Goal: Task Accomplishment & Management: Use online tool/utility

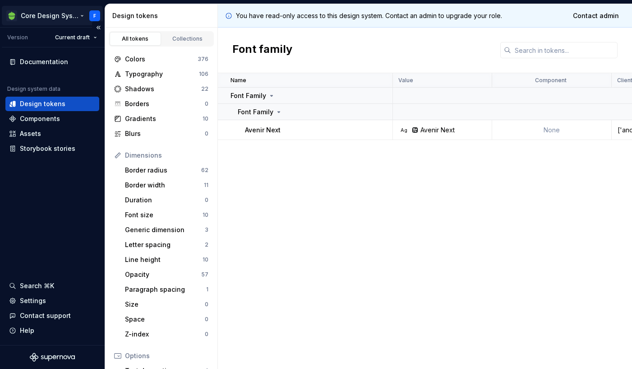
click at [63, 14] on html "Core Design System F Version Current draft Documentation Design system data Des…" at bounding box center [316, 184] width 632 height 369
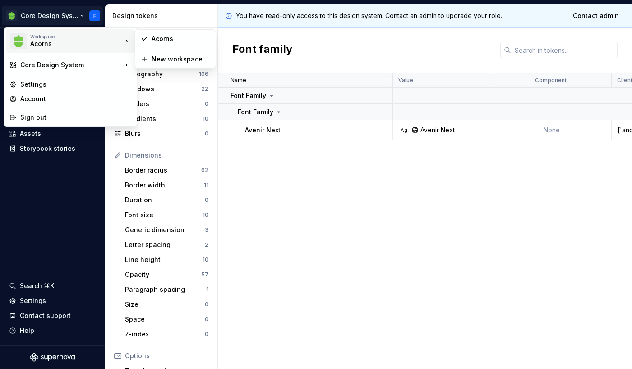
click at [61, 39] on div "Acorns" at bounding box center [68, 43] width 77 height 9
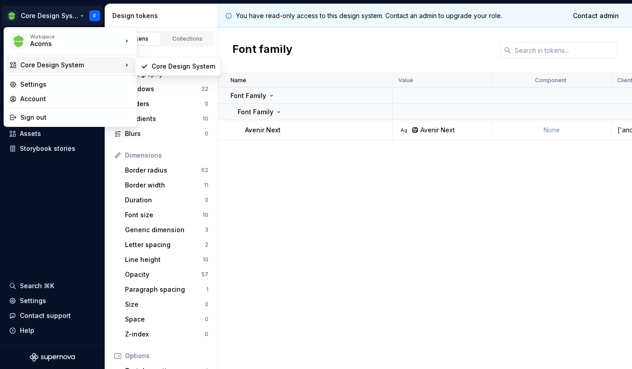
click at [57, 65] on div "Core Design System" at bounding box center [71, 64] width 102 height 9
click at [56, 194] on html "Core Design System F Version Current draft Documentation Design system data Des…" at bounding box center [316, 184] width 632 height 369
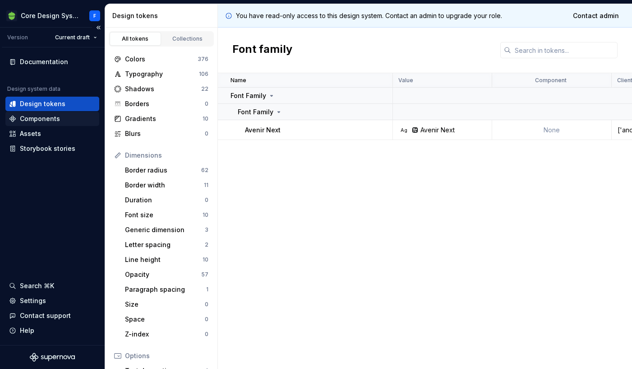
click at [51, 116] on div "Components" at bounding box center [40, 118] width 40 height 9
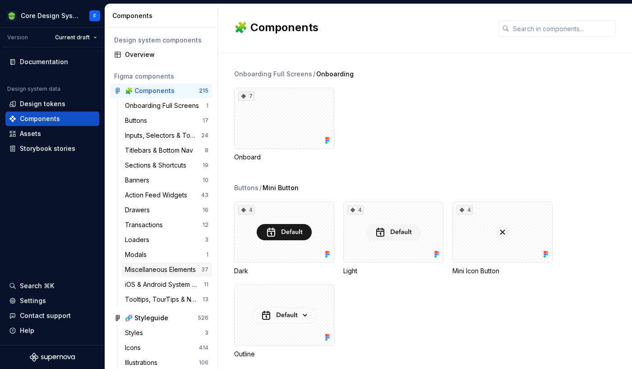
scroll to position [25, 0]
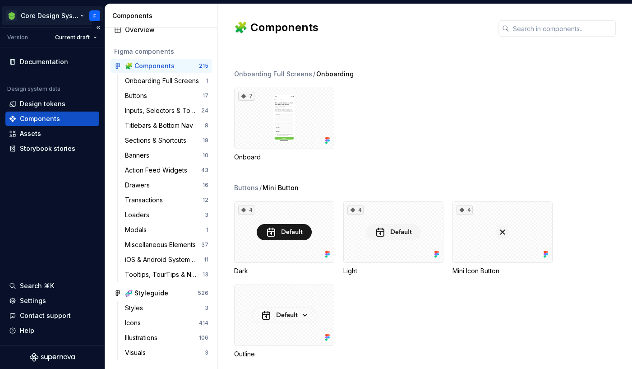
click at [85, 16] on html "Core Design System F Version Current draft Documentation Design system data Des…" at bounding box center [316, 184] width 632 height 369
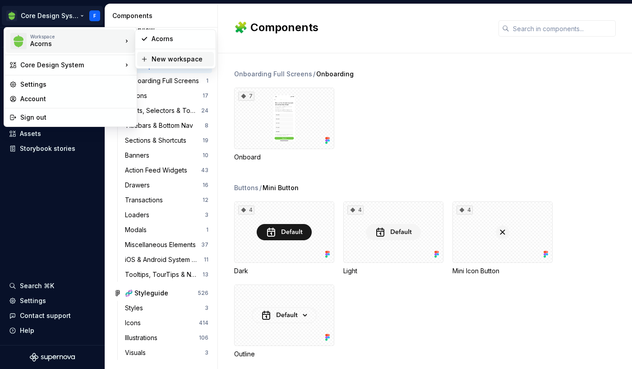
click at [167, 61] on div "New workspace" at bounding box center [181, 59] width 59 height 9
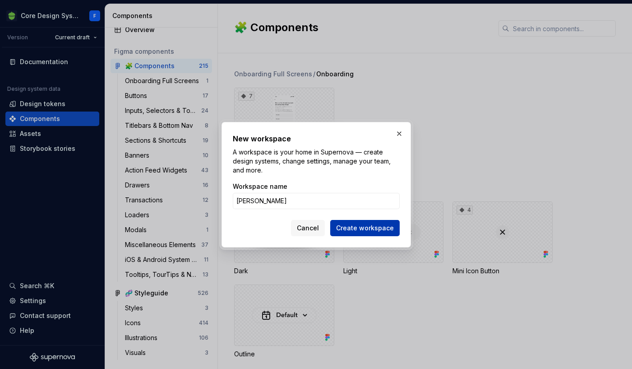
type input "[PERSON_NAME]"
click at [361, 221] on button "Create workspace" at bounding box center [364, 228] width 69 height 16
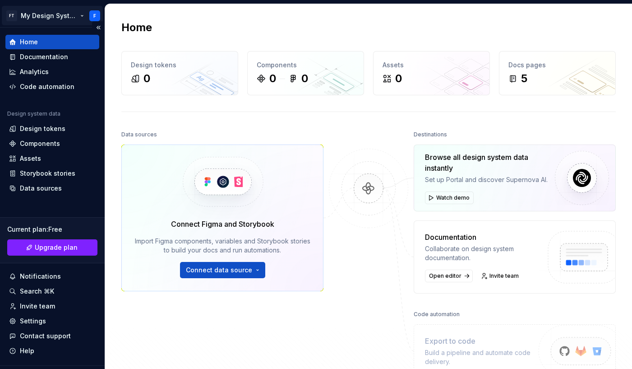
click at [69, 16] on html "FT My Design System F Home Documentation Analytics Code automation Design syste…" at bounding box center [316, 184] width 632 height 369
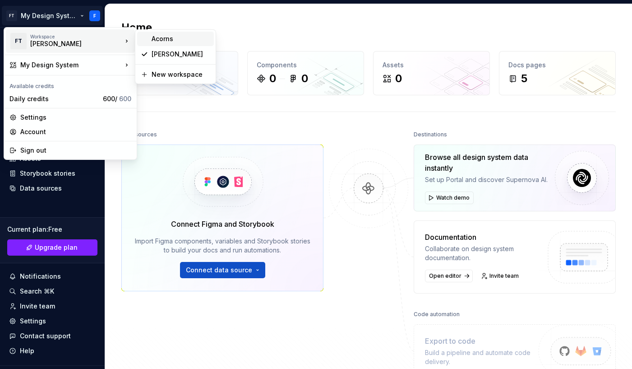
click at [173, 38] on div "Acorns" at bounding box center [181, 38] width 59 height 9
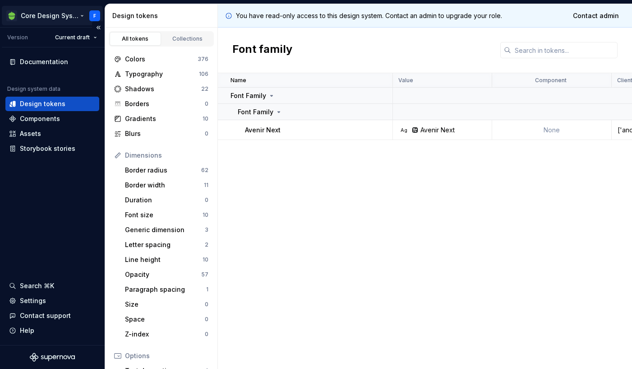
click at [73, 17] on html "Core Design System F Version Current draft Documentation Design system data Des…" at bounding box center [316, 184] width 632 height 369
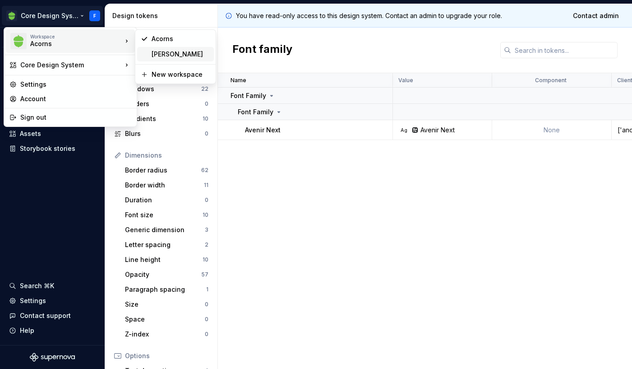
click at [168, 54] on div "[PERSON_NAME]" at bounding box center [181, 54] width 59 height 9
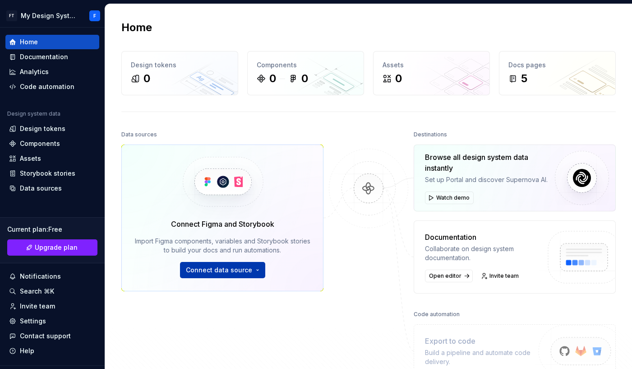
click at [249, 269] on span "Connect data source" at bounding box center [219, 269] width 66 height 9
